Goal: Find specific page/section: Find specific page/section

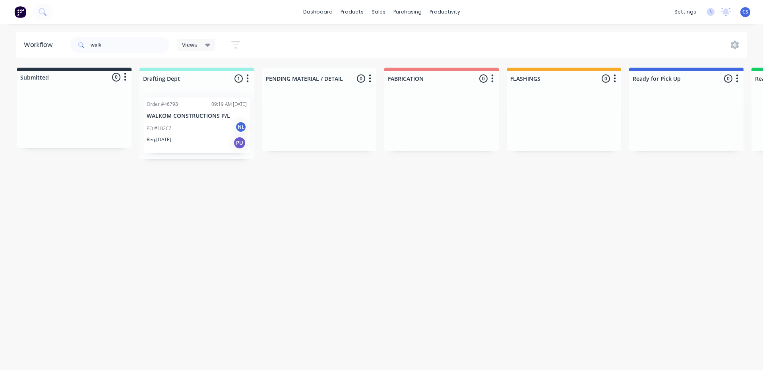
scroll to position [0, 304]
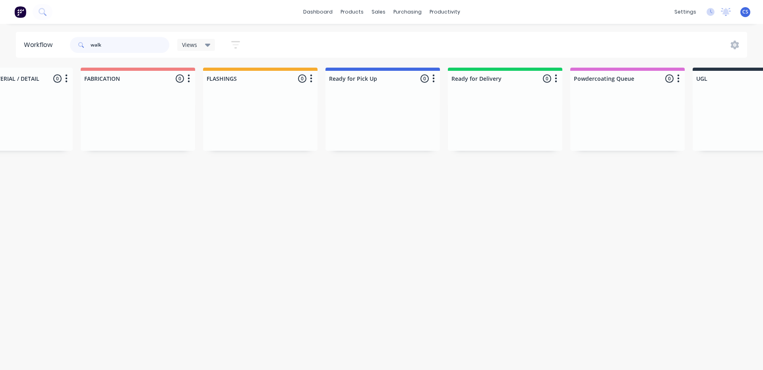
click at [111, 43] on input "walk" at bounding box center [130, 45] width 79 height 16
type input "w"
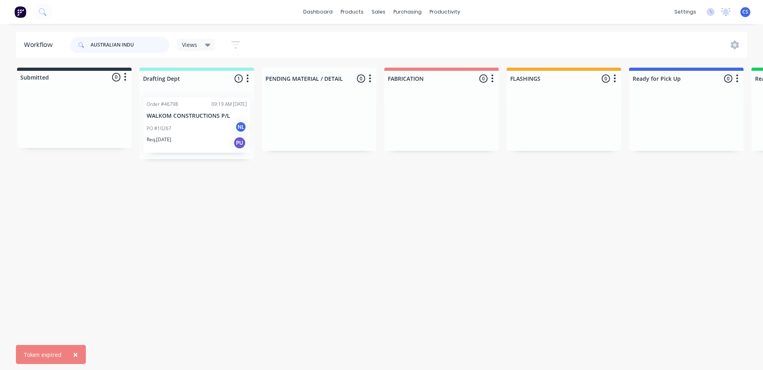
scroll to position [0, 266]
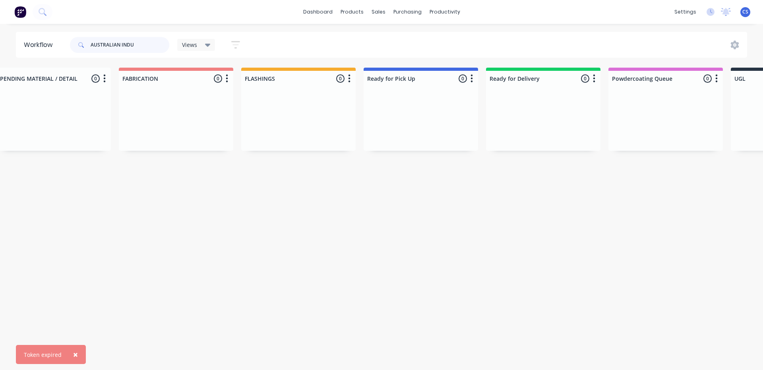
drag, startPoint x: 139, startPoint y: 41, endPoint x: 0, endPoint y: 48, distance: 138.9
click at [0, 48] on div "Workflow AUSTRALIAN INDU Views Save new view None (Default) edit Nilesh edit Pr…" at bounding box center [381, 45] width 763 height 26
type input "AIP"
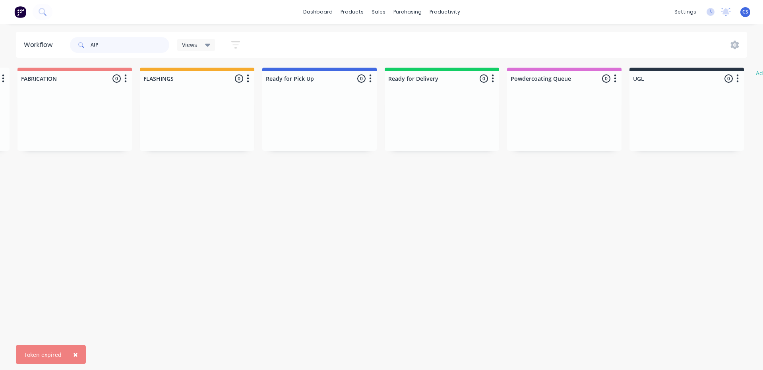
scroll to position [0, 0]
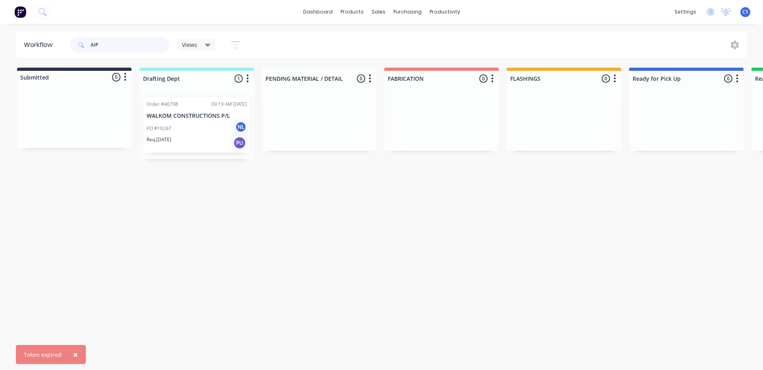
drag, startPoint x: 113, startPoint y: 41, endPoint x: 41, endPoint y: 40, distance: 72.4
click at [41, 41] on header "Workflow AIP Views Save new view None (Default) edit Nilesh edit Production edi…" at bounding box center [382, 45] width 732 height 26
type input "47191"
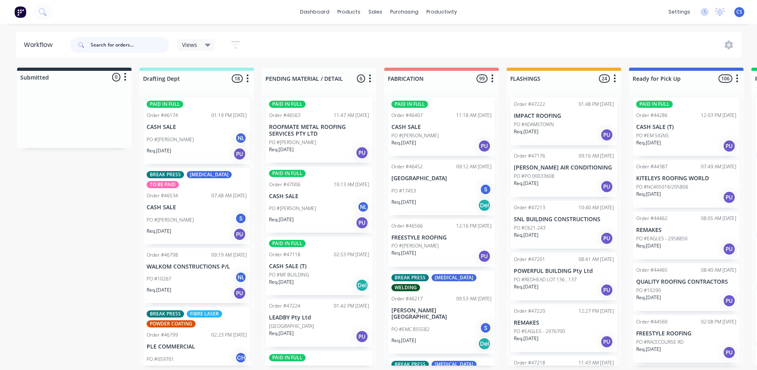
click at [134, 41] on input "text" at bounding box center [130, 45] width 79 height 16
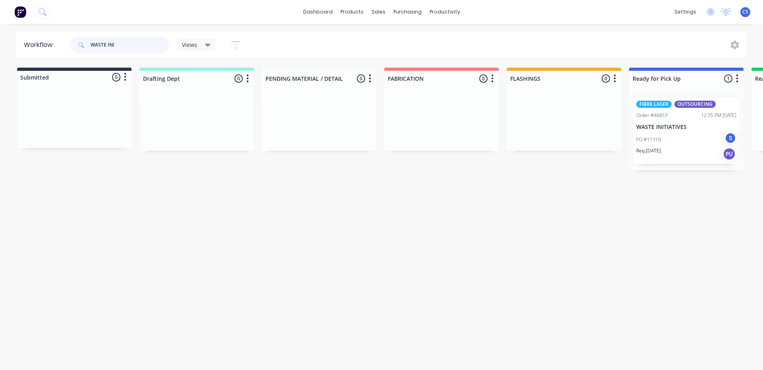
type input "WASTE INI"
click at [669, 153] on div "Req. 22/08/25 PU" at bounding box center [686, 154] width 100 height 14
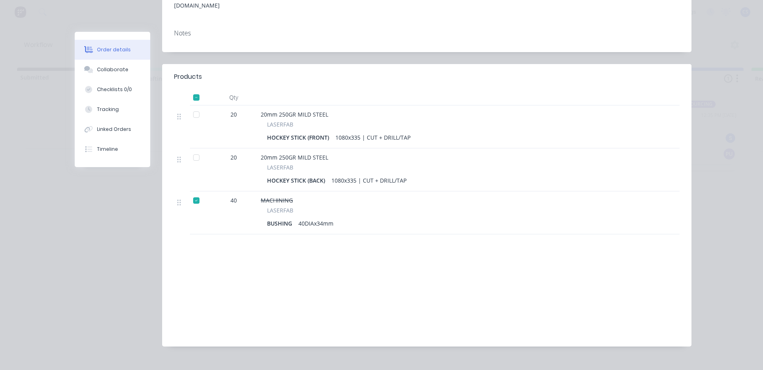
scroll to position [177, 0]
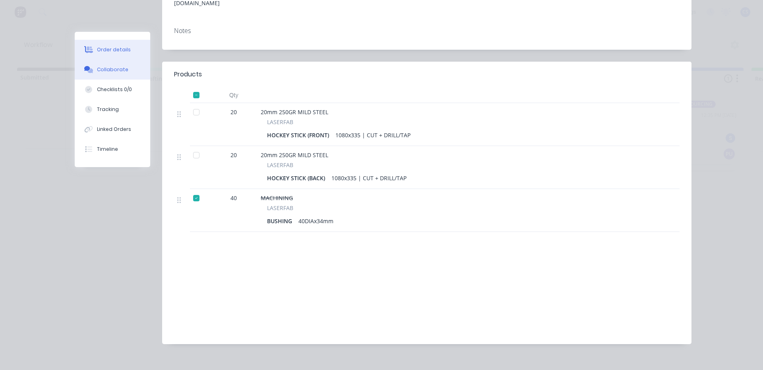
click at [121, 72] on div "Collaborate" at bounding box center [112, 69] width 31 height 7
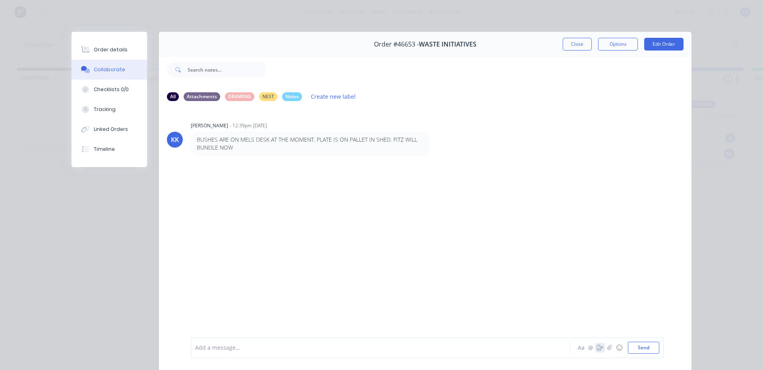
click at [596, 351] on button "button" at bounding box center [600, 348] width 10 height 10
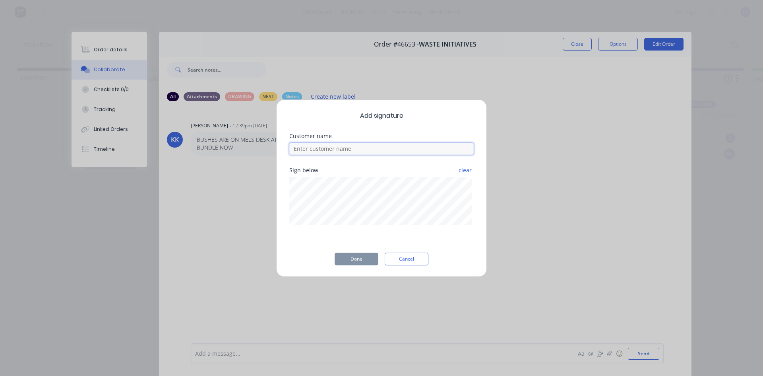
click at [319, 148] on input at bounding box center [381, 149] width 184 height 12
type input "CALLAN"
click at [361, 257] on button "Done" at bounding box center [357, 258] width 44 height 13
